Goal: Find specific page/section: Find specific page/section

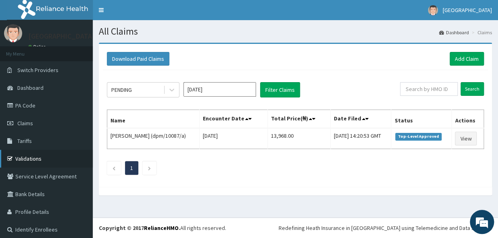
click at [24, 156] on link "Validations" at bounding box center [46, 159] width 93 height 18
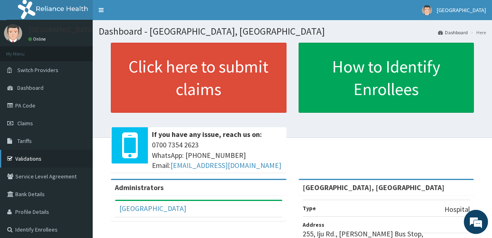
click at [28, 156] on link "Validations" at bounding box center [46, 159] width 93 height 18
